Goal: Transaction & Acquisition: Purchase product/service

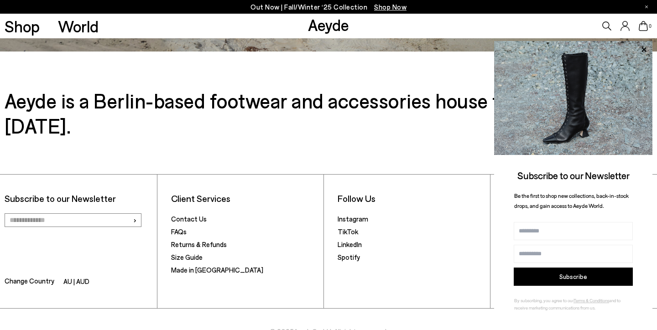
scroll to position [1486, 0]
click at [181, 254] on link "Size Guide" at bounding box center [186, 258] width 31 height 8
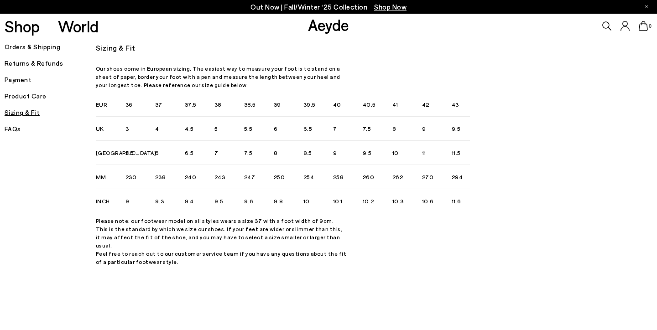
click at [397, 5] on span "Shop Now" at bounding box center [390, 7] width 32 height 8
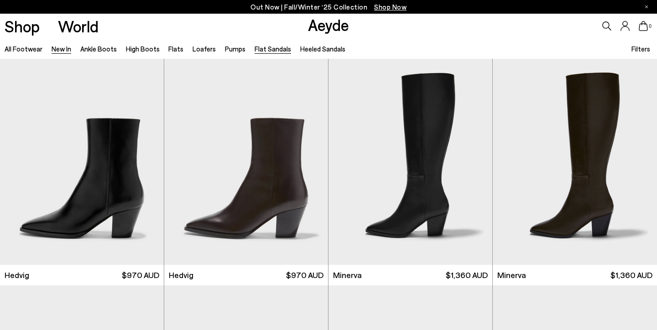
click at [260, 51] on link "Flat Sandals" at bounding box center [272, 49] width 36 height 8
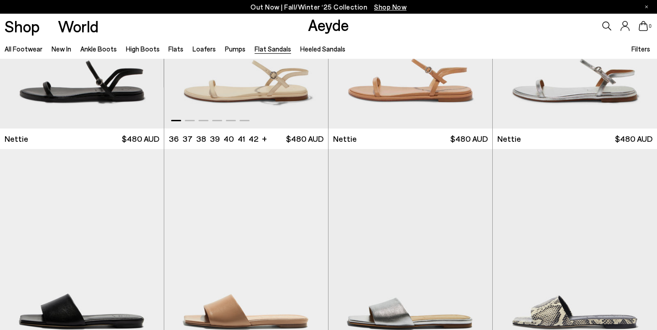
scroll to position [363, 0]
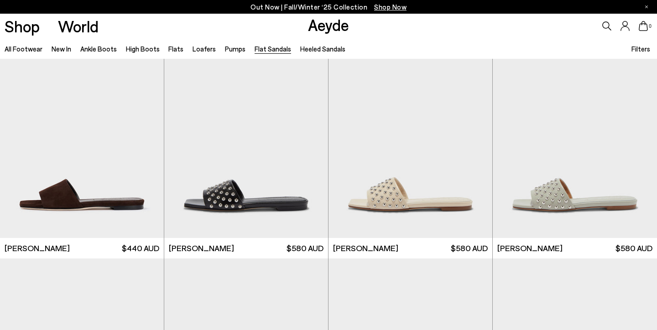
scroll to position [707, 0]
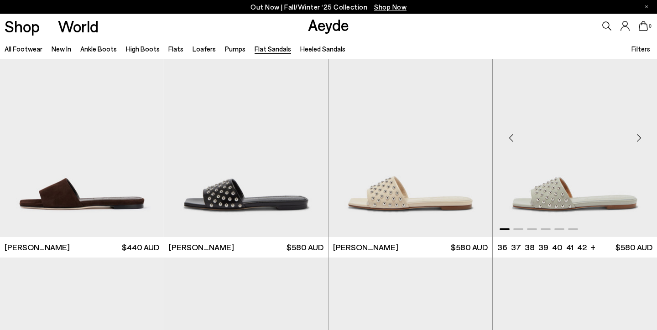
click at [554, 195] on img "1 / 6" at bounding box center [575, 134] width 164 height 206
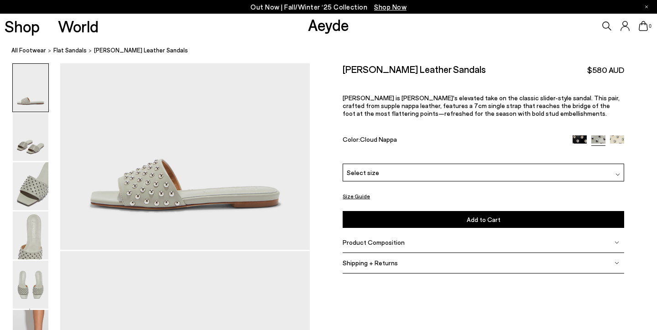
scroll to position [81, 0]
click at [38, 199] on img at bounding box center [31, 186] width 36 height 48
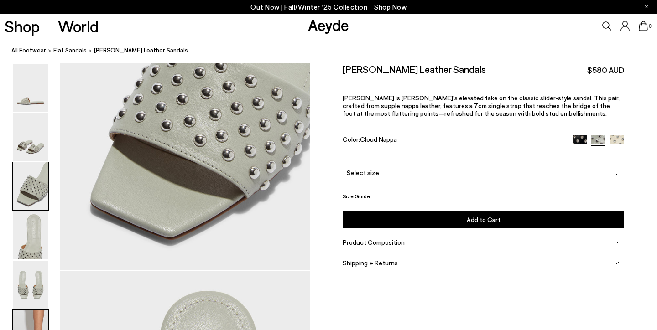
scroll to position [730, 0]
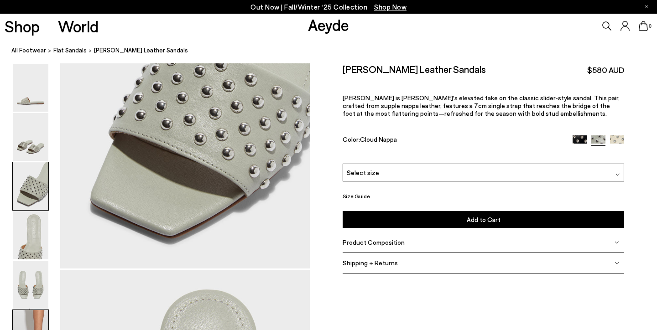
click at [26, 319] on img at bounding box center [31, 334] width 36 height 48
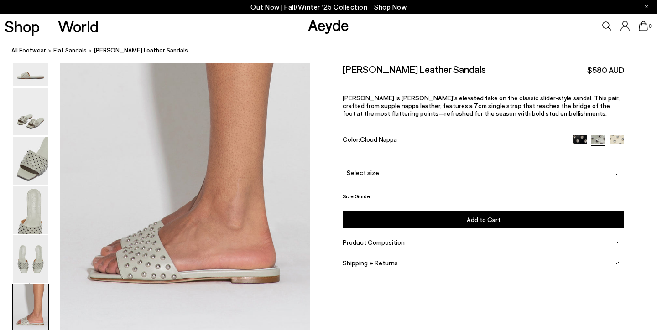
click at [372, 174] on span "Select size" at bounding box center [363, 173] width 32 height 10
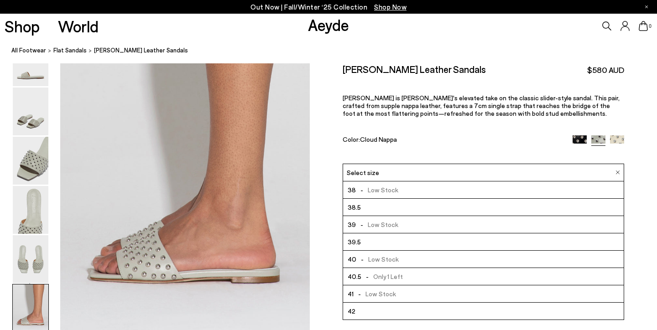
scroll to position [52, 0]
click at [622, 139] on img at bounding box center [617, 142] width 14 height 14
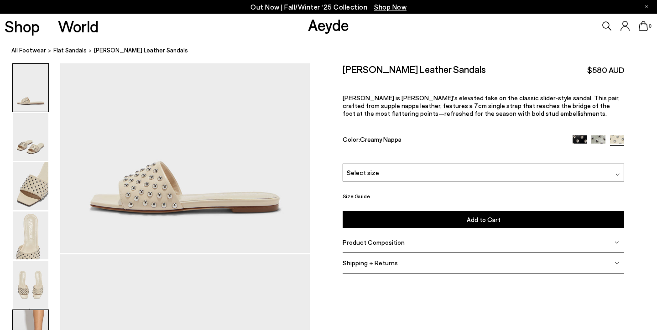
click at [39, 317] on img at bounding box center [31, 334] width 36 height 48
